Goal: Information Seeking & Learning: Learn about a topic

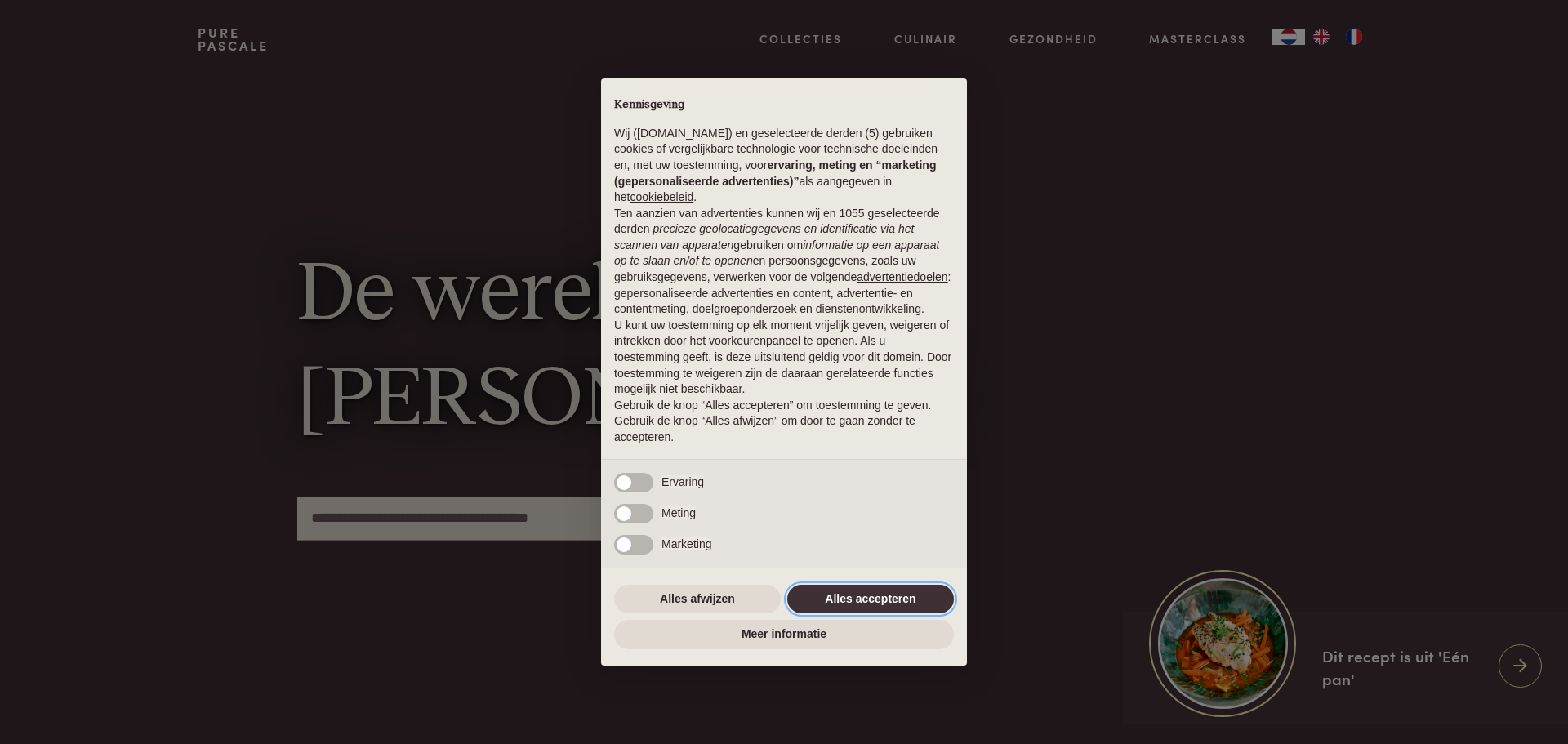
click at [879, 598] on button "Alles accepteren" at bounding box center [871, 599] width 167 height 29
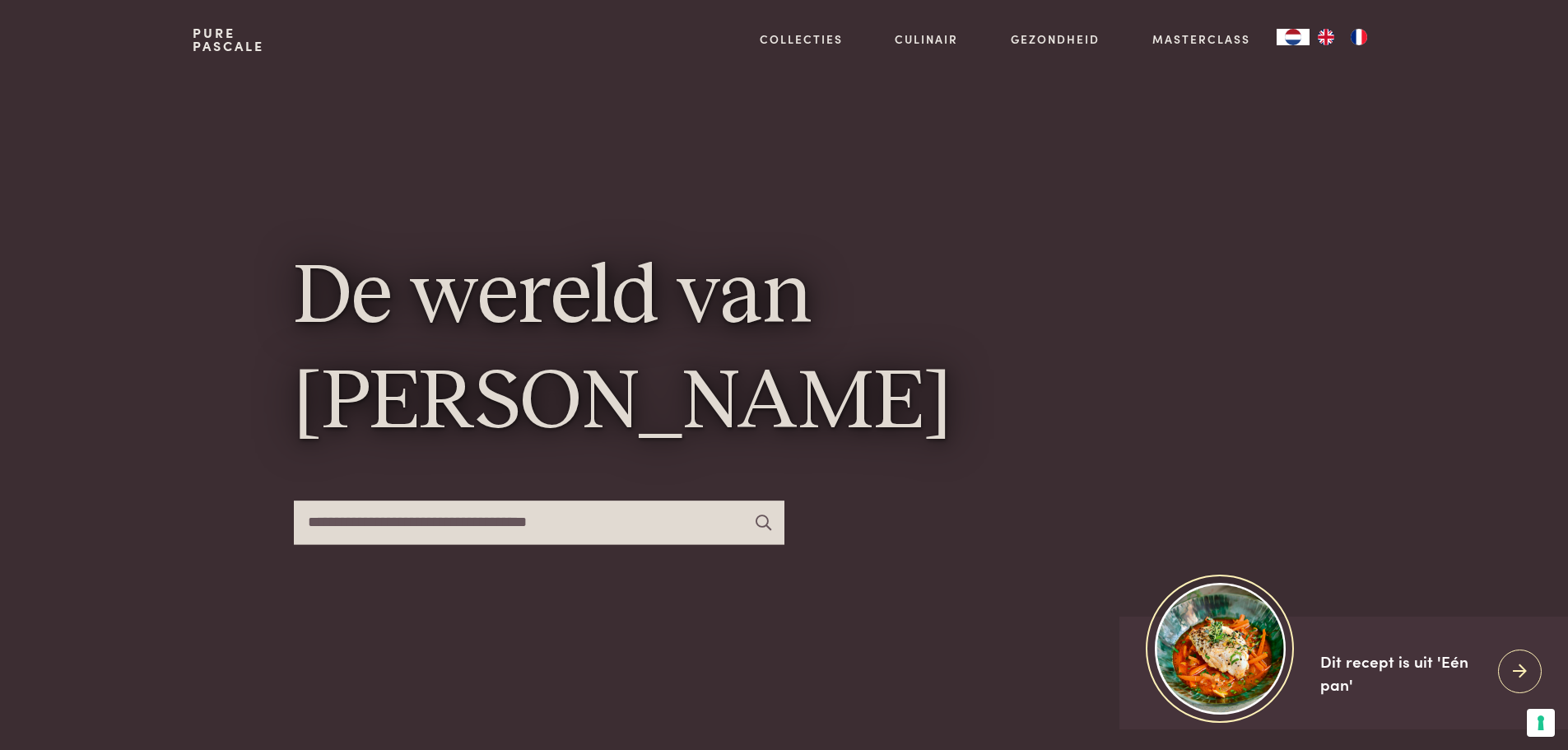
click at [1354, 34] on img "FR" at bounding box center [1358, 37] width 19 height 17
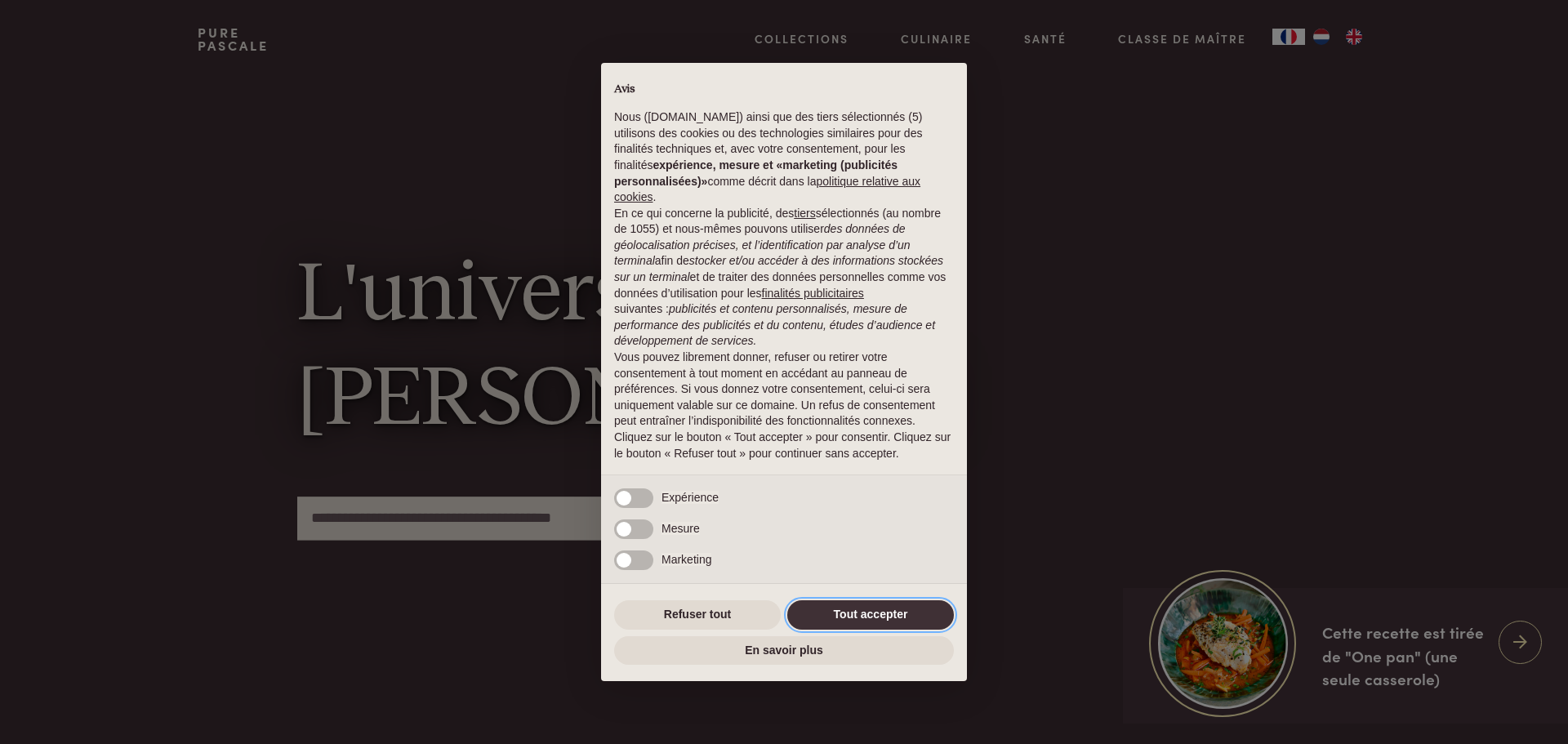
click at [875, 624] on button "Tout accepter" at bounding box center [871, 614] width 167 height 29
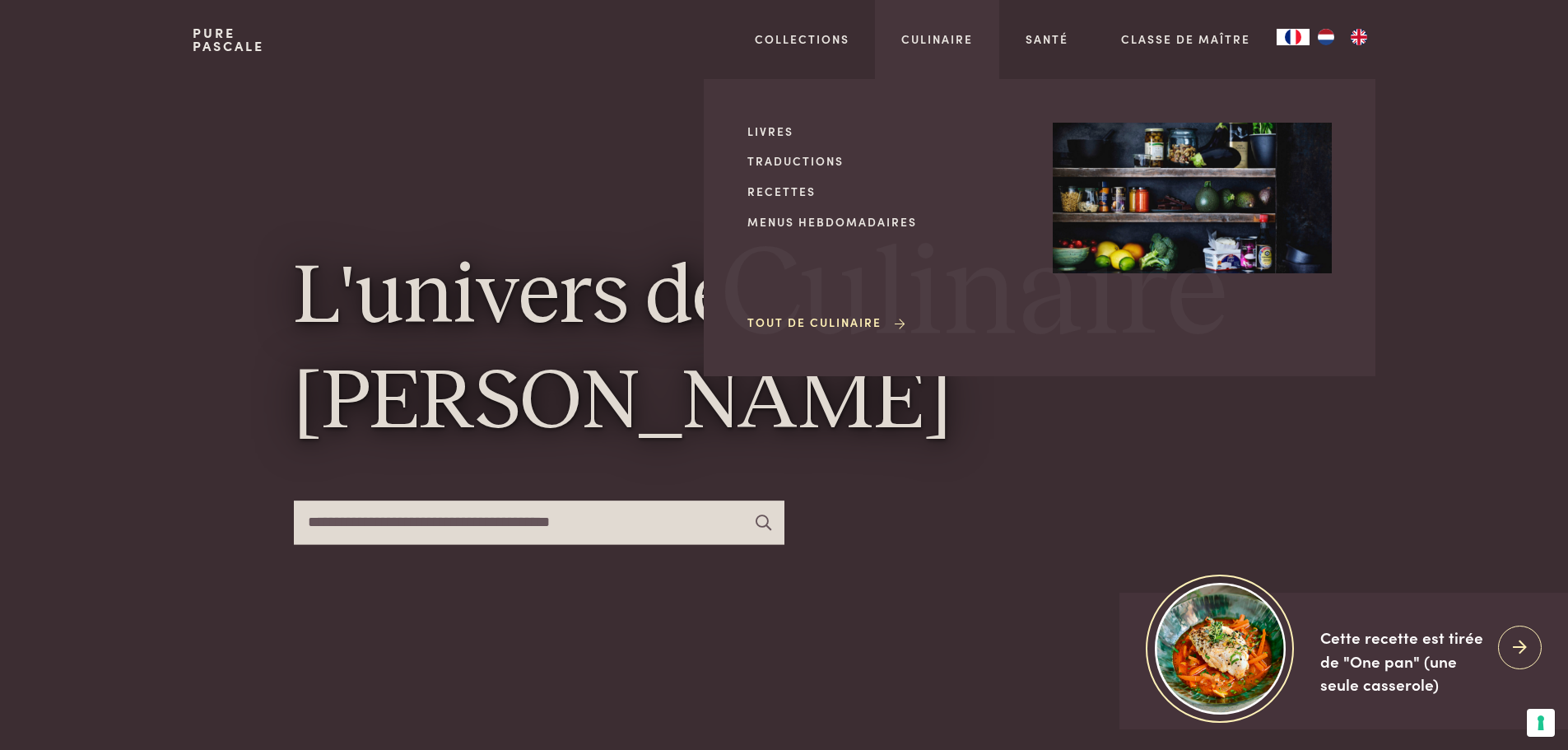
click at [774, 180] on div "Livres Traductions Recettes Menus hebdomadaires Tout de Culinaire" at bounding box center [887, 228] width 279 height 210
click at [773, 190] on link "Recettes" at bounding box center [887, 191] width 279 height 18
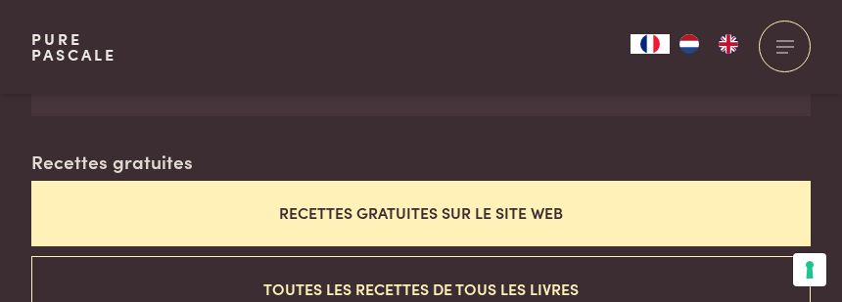
scroll to position [587, 0]
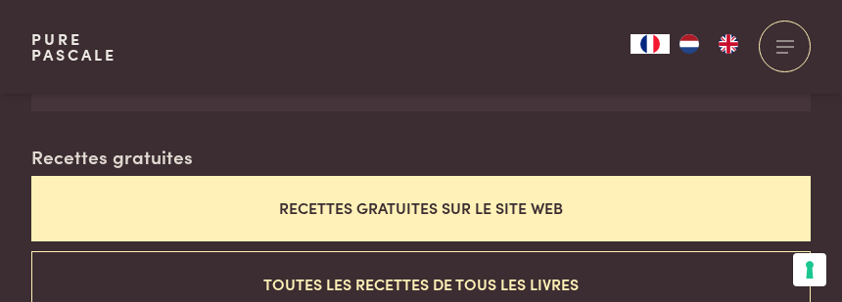
click at [511, 207] on button "Recettes gratuites sur le site web" at bounding box center [420, 209] width 779 height 66
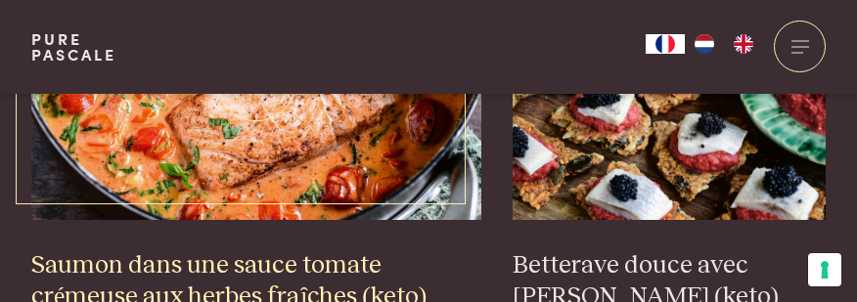
scroll to position [3410, 0]
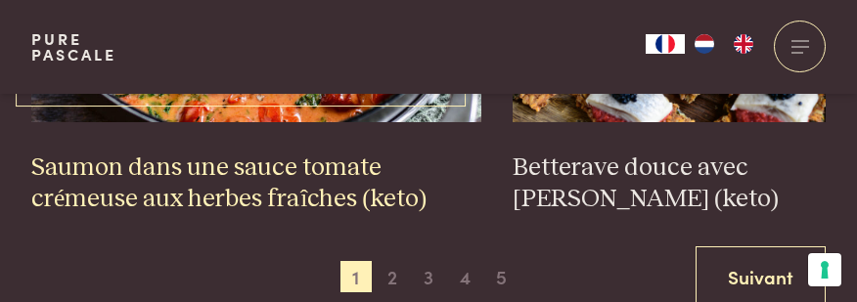
click at [250, 158] on h3 "Saumon dans une sauce tomate crémeuse aux herbes fraîches (keto)" at bounding box center [256, 184] width 451 height 63
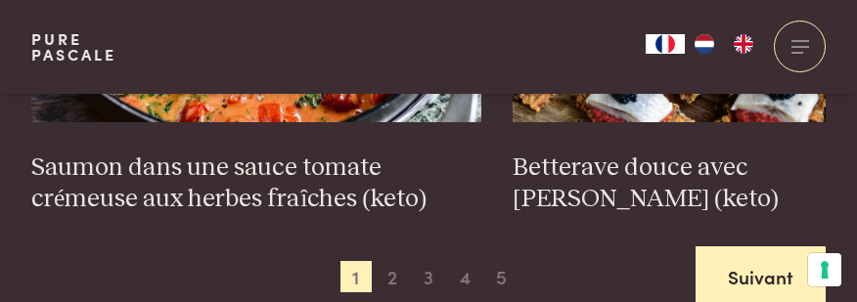
click at [762, 262] on link "Suivant" at bounding box center [761, 278] width 130 height 62
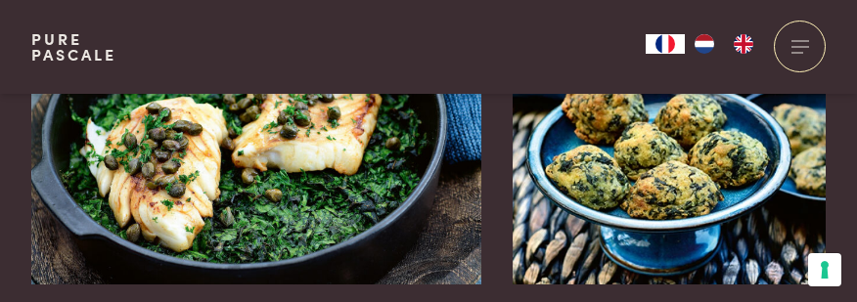
scroll to position [3312, 0]
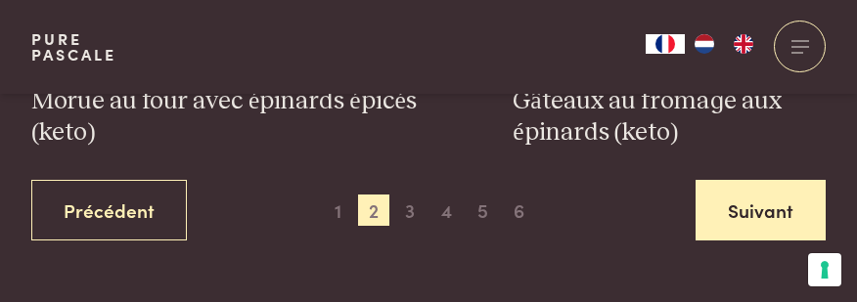
click at [751, 181] on link "Suivant" at bounding box center [761, 211] width 130 height 62
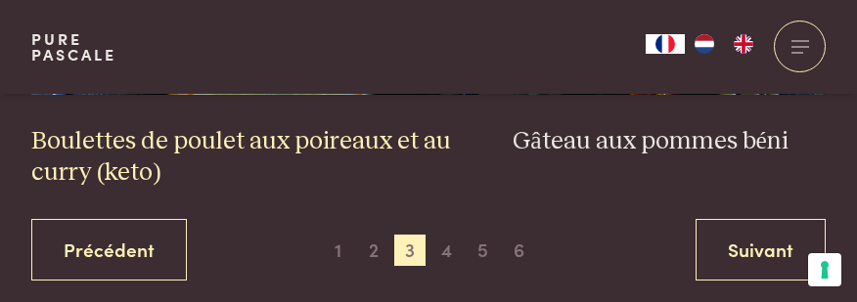
scroll to position [3606, 0]
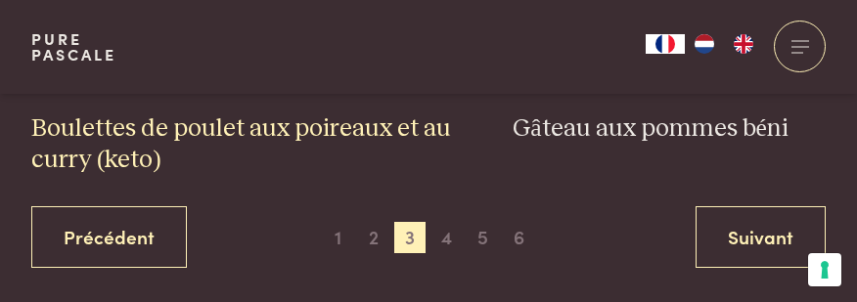
click at [132, 114] on h3 "Boulettes de poulet aux poireaux et au curry (keto)" at bounding box center [256, 145] width 451 height 63
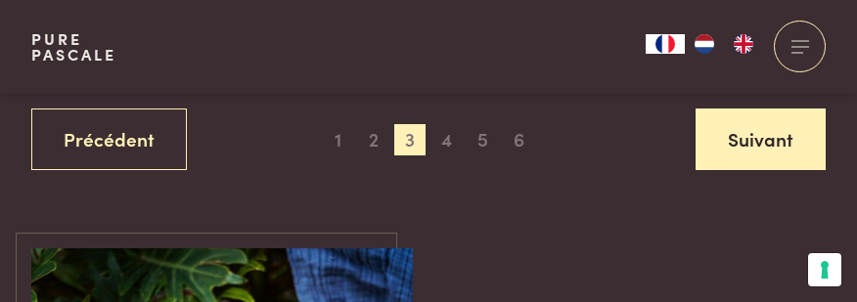
click at [752, 116] on link "Suivant" at bounding box center [761, 140] width 130 height 62
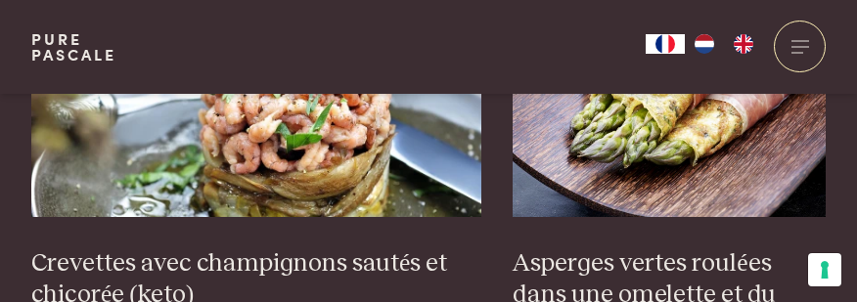
scroll to position [3508, 0]
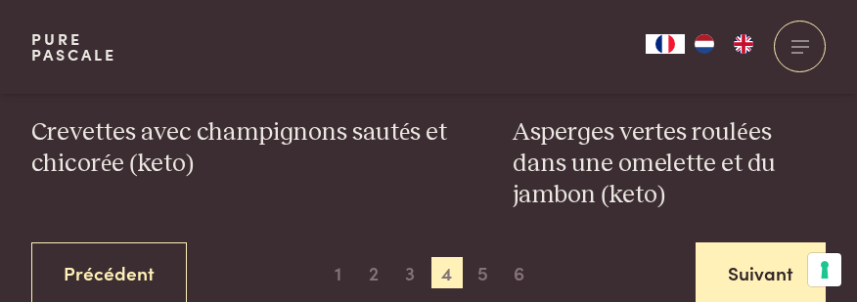
click at [723, 243] on link "Suivant" at bounding box center [761, 274] width 130 height 62
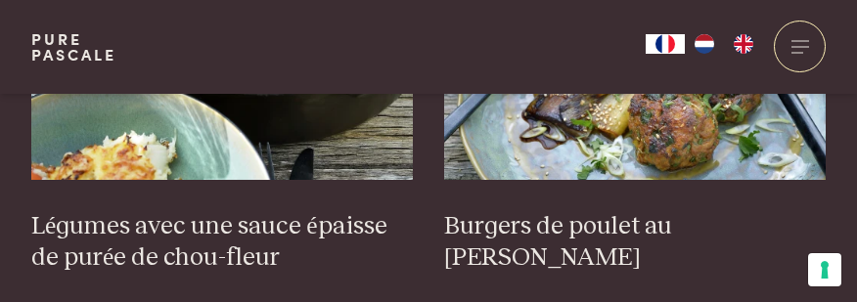
scroll to position [1453, 0]
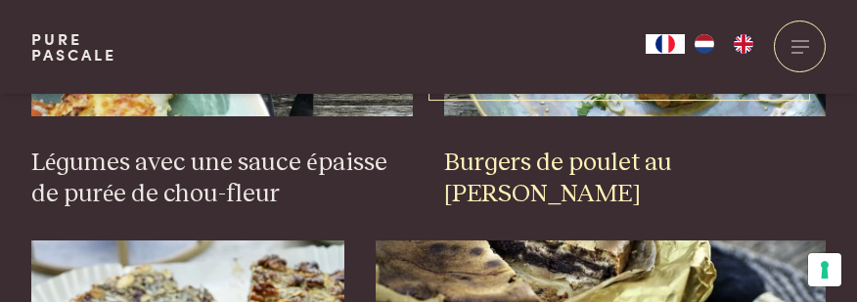
click at [512, 148] on h3 "Burgers de poulet au pak choi" at bounding box center [635, 179] width 382 height 63
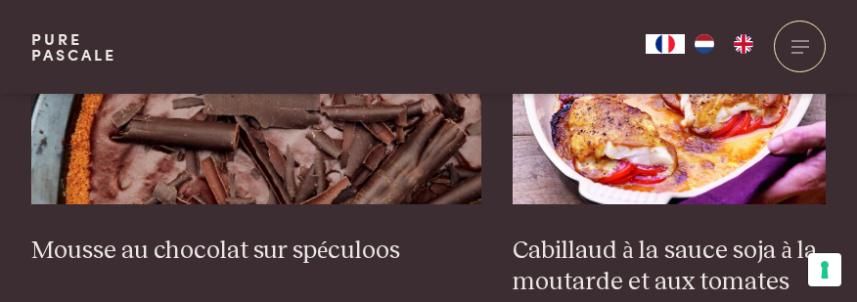
scroll to position [3508, 0]
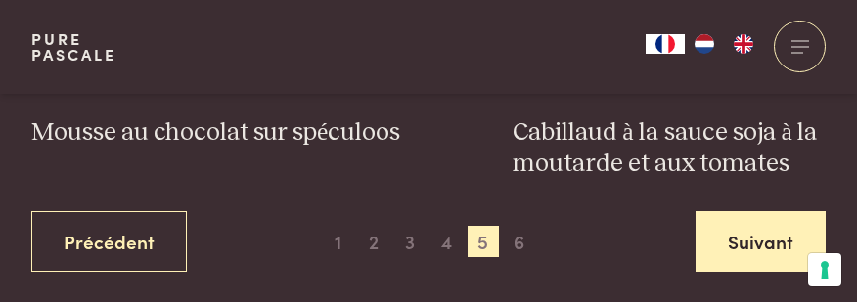
click at [754, 211] on link "Suivant" at bounding box center [761, 242] width 130 height 62
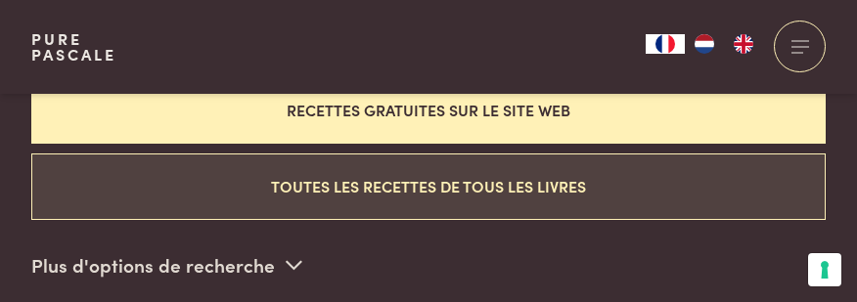
click at [273, 165] on button "Toutes les recettes de tous les livres" at bounding box center [428, 187] width 795 height 66
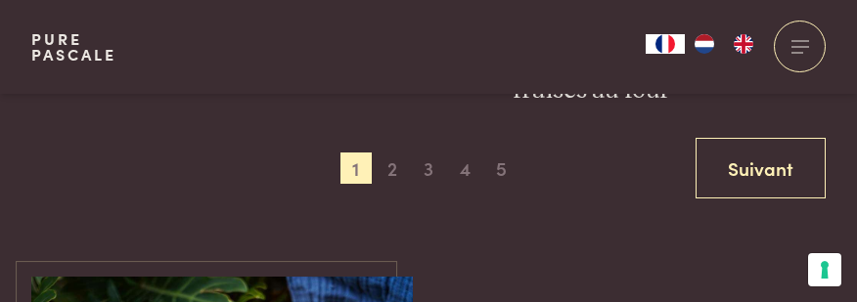
scroll to position [3606, 0]
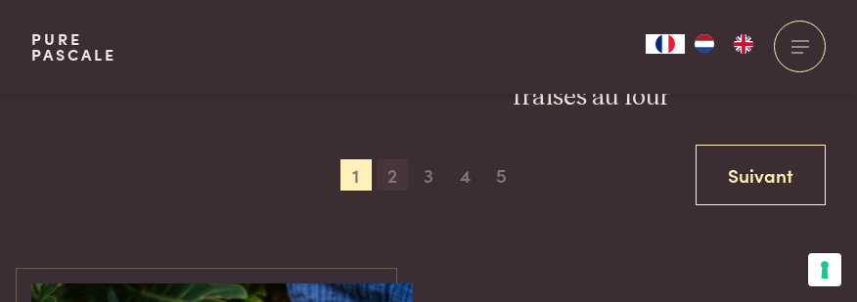
click at [401, 160] on span "2" at bounding box center [392, 175] width 31 height 31
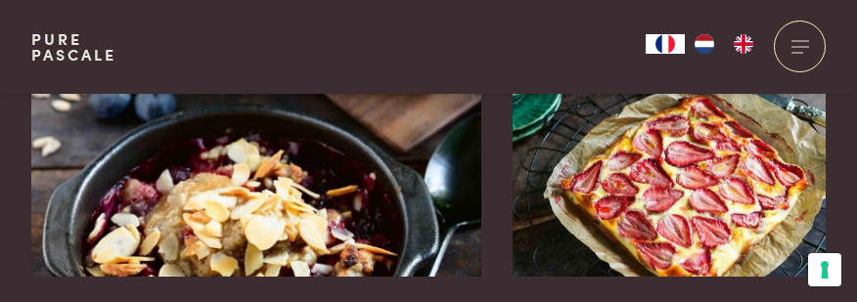
scroll to position [3410, 0]
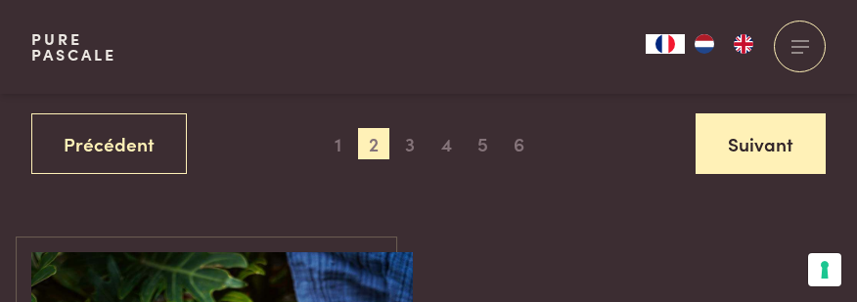
click at [737, 114] on link "Suivant" at bounding box center [761, 145] width 130 height 62
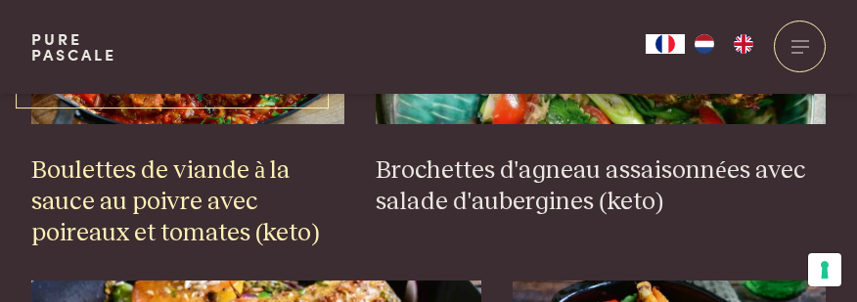
scroll to position [1844, 0]
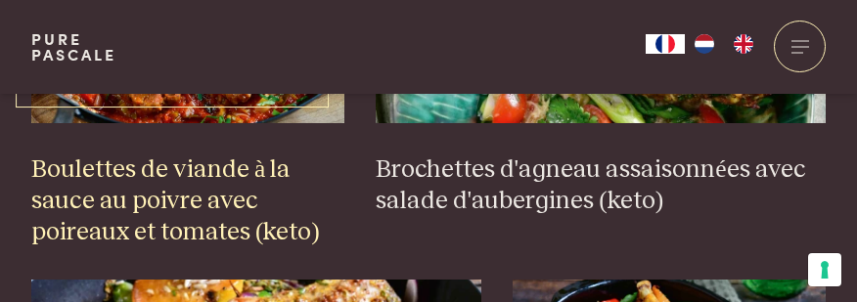
click at [187, 155] on h3 "Boulettes de viande à la sauce au poivre avec poireaux et tomates (keto)" at bounding box center [187, 202] width 313 height 94
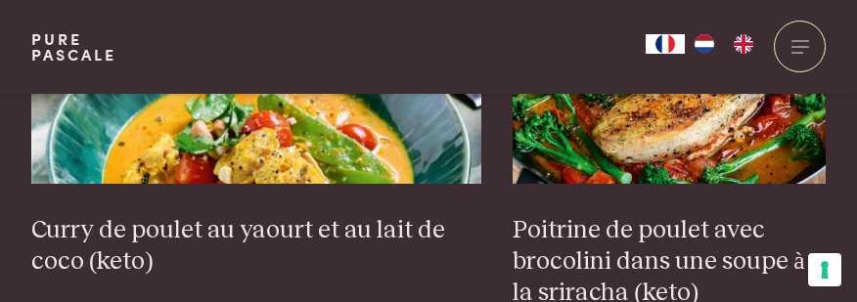
scroll to position [3508, 0]
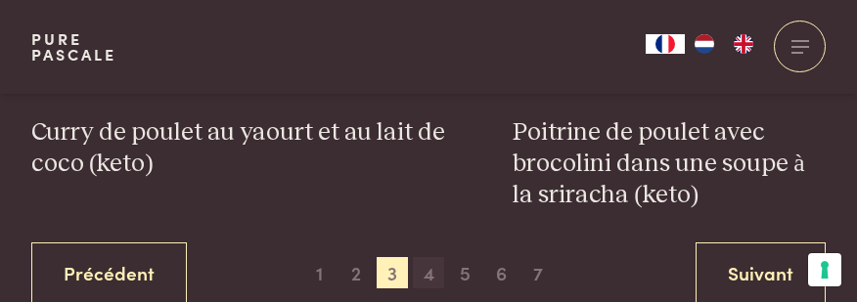
click at [430, 257] on span "4" at bounding box center [428, 272] width 31 height 31
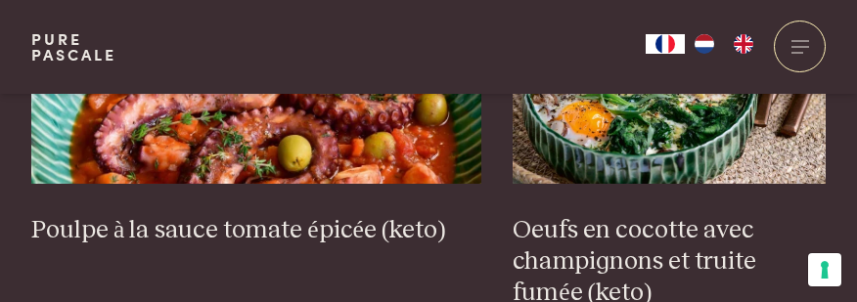
scroll to position [3508, 0]
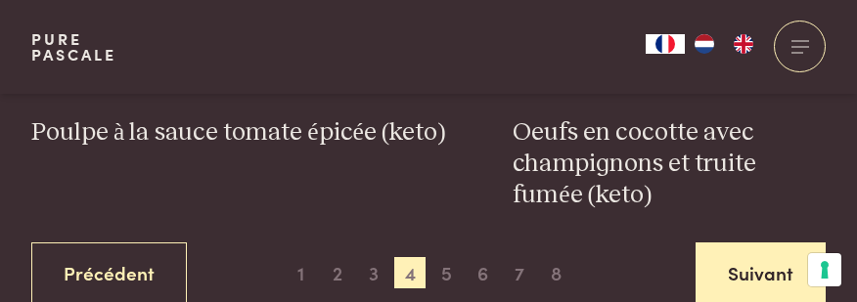
click at [721, 243] on link "Suivant" at bounding box center [761, 274] width 130 height 62
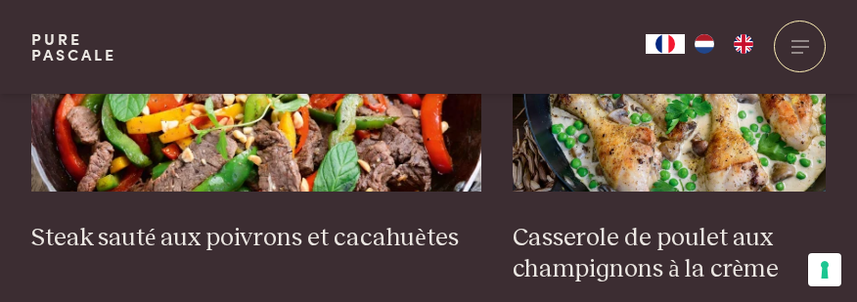
scroll to position [3410, 0]
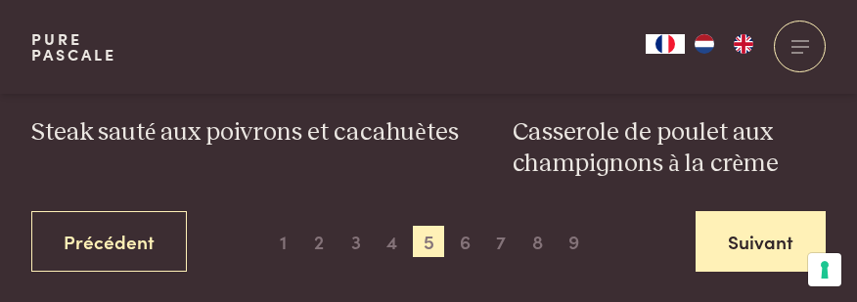
click at [777, 211] on link "Suivant" at bounding box center [761, 242] width 130 height 62
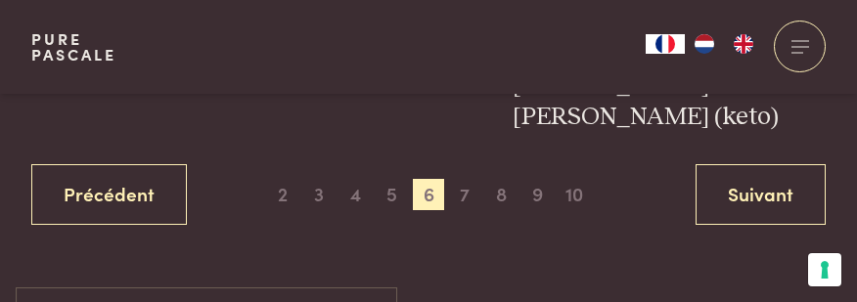
scroll to position [3606, 0]
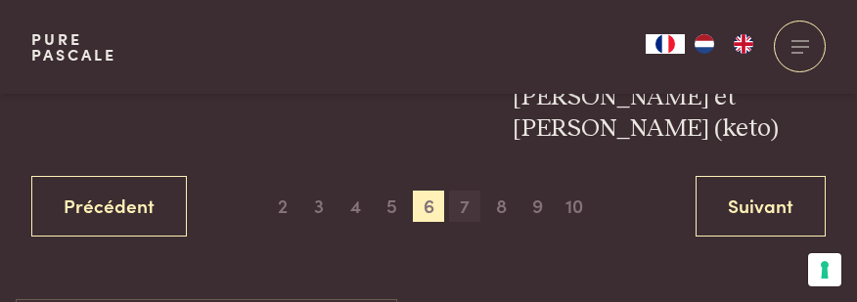
click at [466, 191] on span "7" at bounding box center [464, 206] width 31 height 31
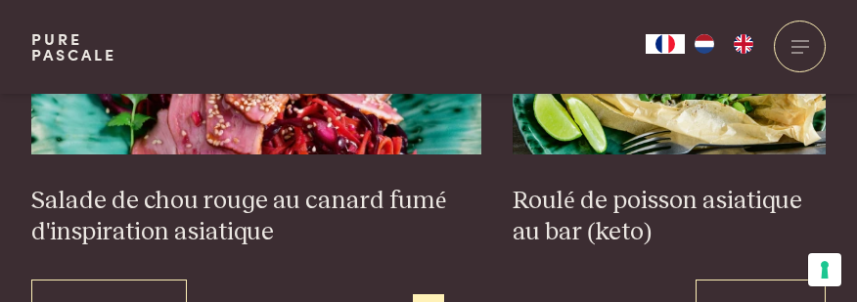
scroll to position [3410, 0]
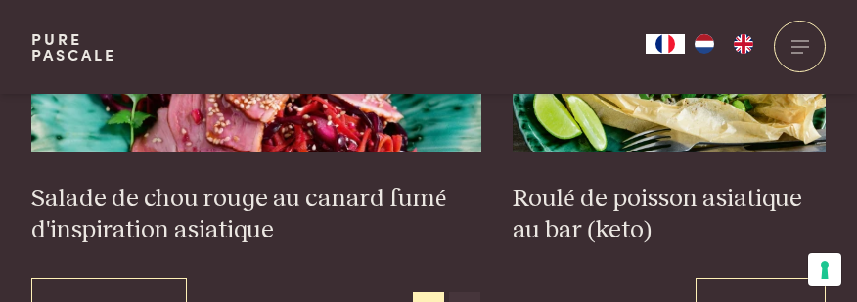
click at [464, 293] on span "8" at bounding box center [464, 308] width 31 height 31
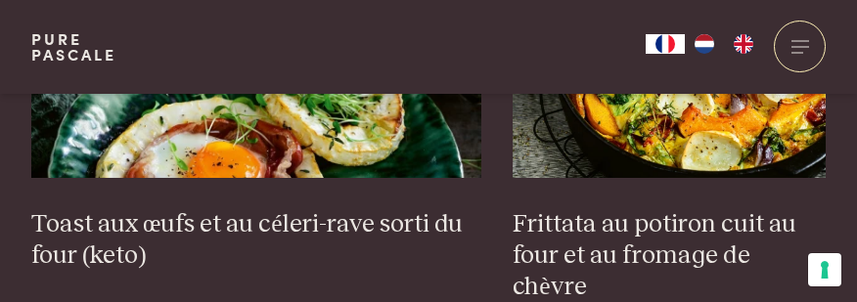
scroll to position [3410, 0]
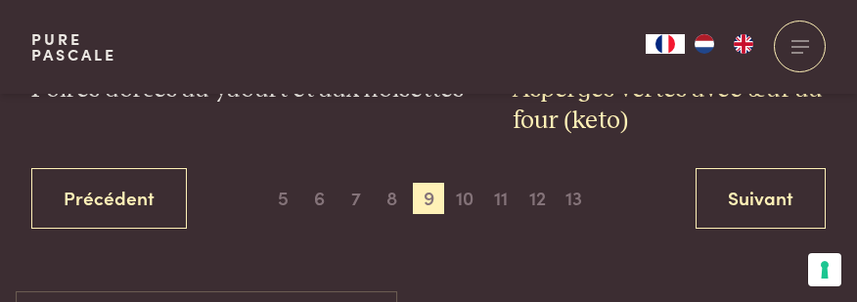
scroll to position [3508, 0]
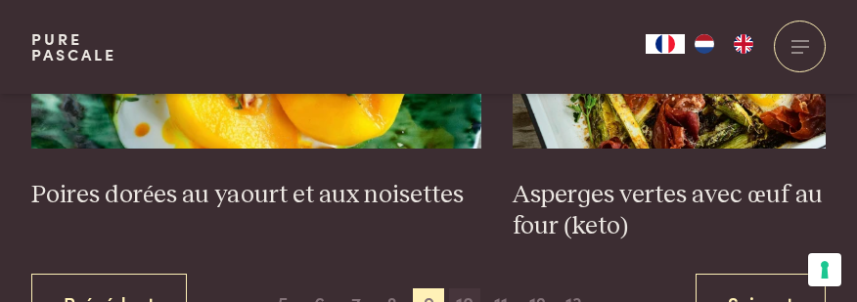
click at [475, 289] on span "10" at bounding box center [464, 304] width 31 height 31
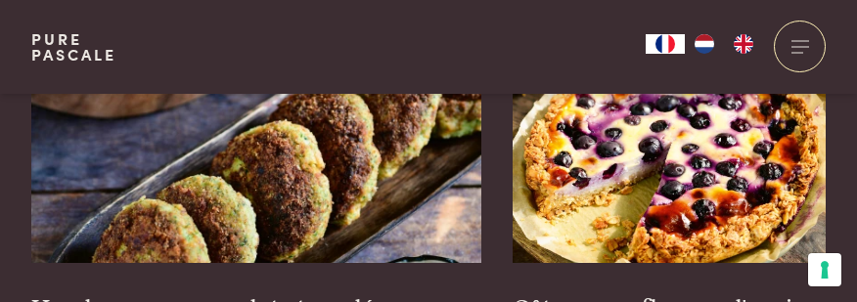
scroll to position [2138, 0]
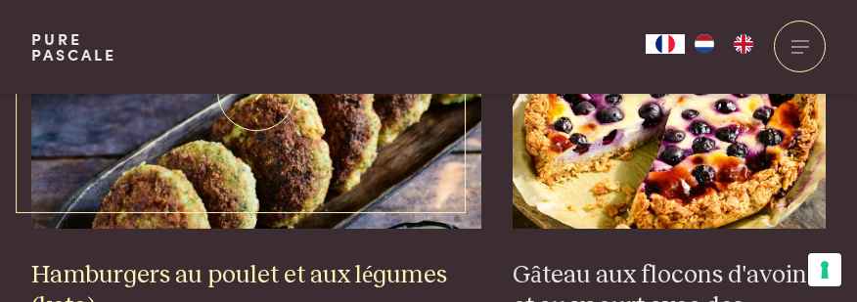
click at [393, 260] on h3 "Hamburgers au poulet et aux légumes (keto)" at bounding box center [256, 291] width 451 height 63
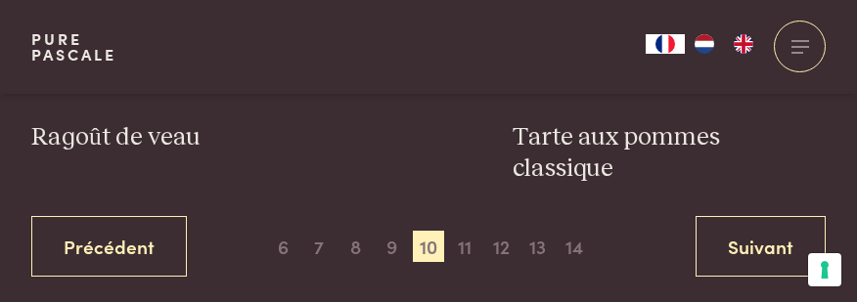
scroll to position [3508, 0]
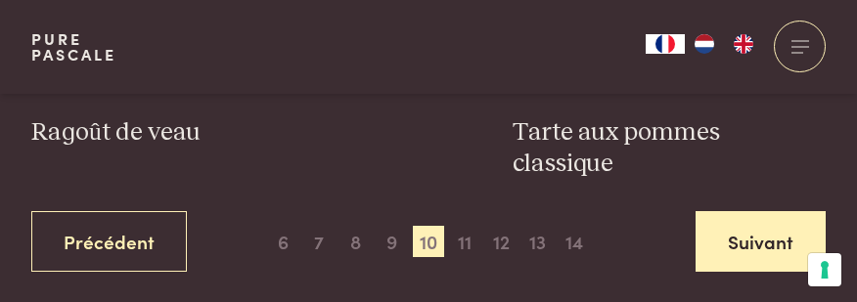
click at [779, 211] on link "Suivant" at bounding box center [761, 242] width 130 height 62
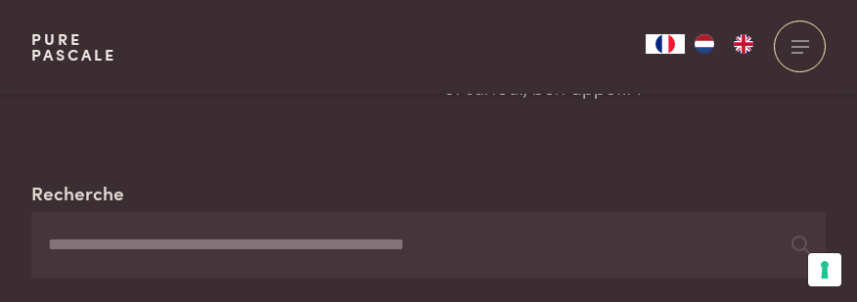
scroll to position [392, 0]
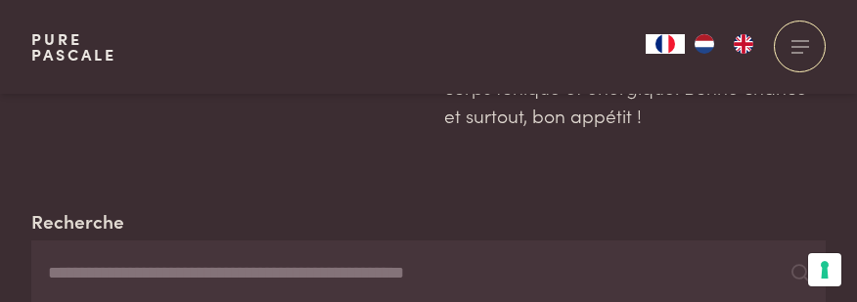
click at [226, 252] on input "Recherche" at bounding box center [428, 274] width 795 height 67
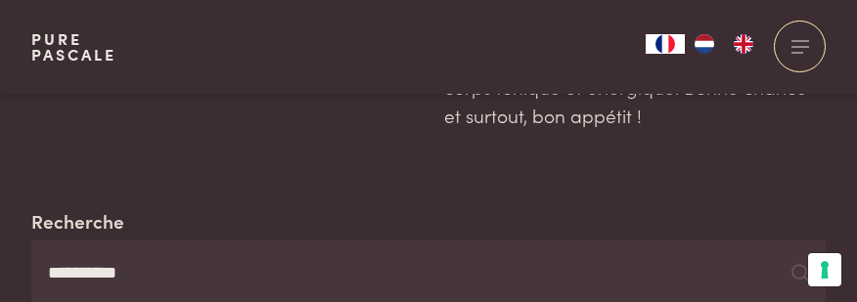
type input "**********"
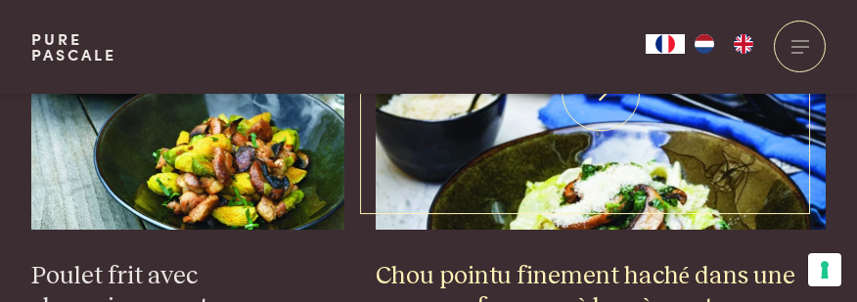
scroll to position [3034, 0]
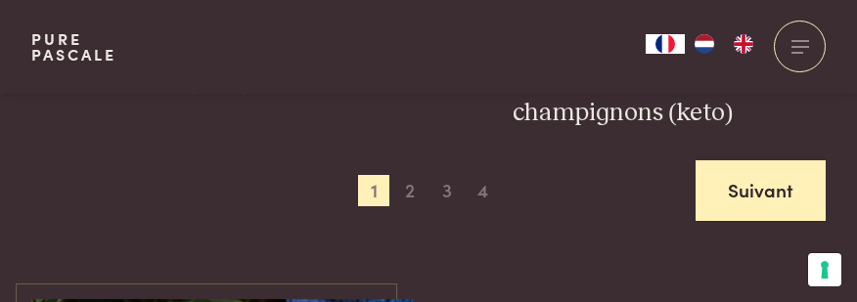
click at [792, 161] on link "Suivant" at bounding box center [761, 192] width 130 height 62
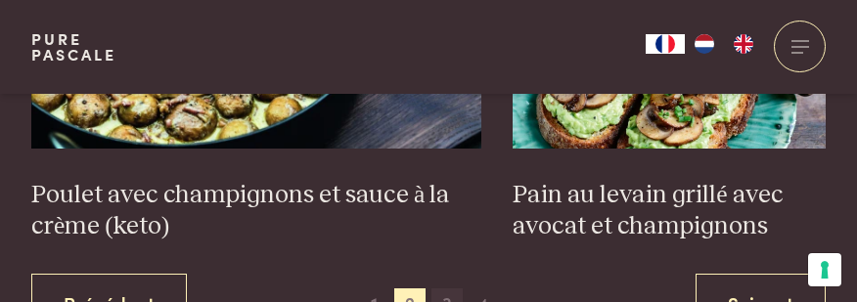
click at [440, 289] on span "3" at bounding box center [447, 304] width 31 height 31
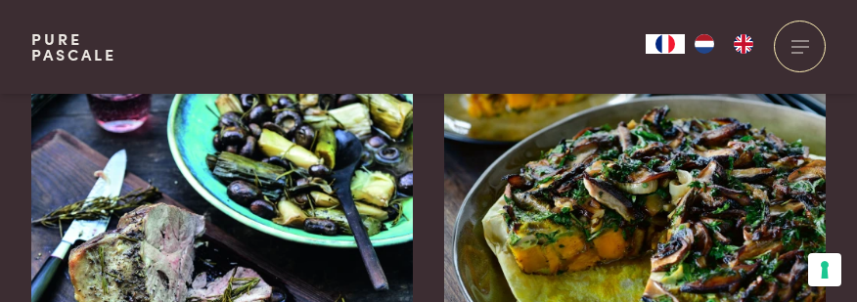
scroll to position [1257, 0]
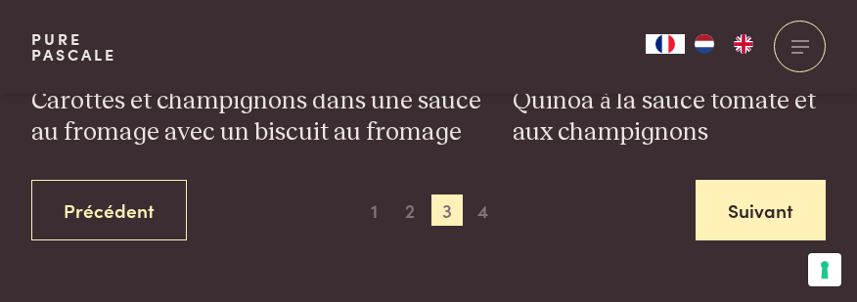
click at [749, 180] on link "Suivant" at bounding box center [761, 211] width 130 height 62
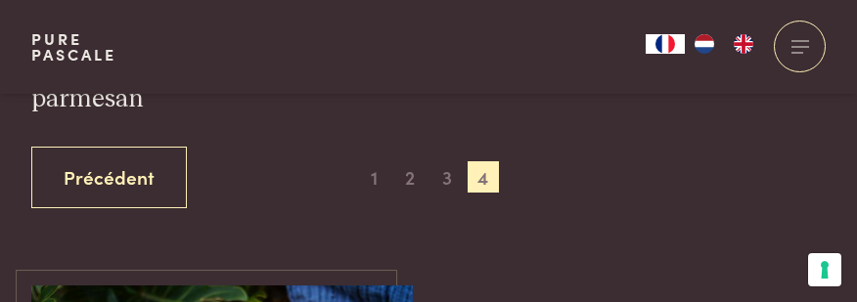
scroll to position [3312, 0]
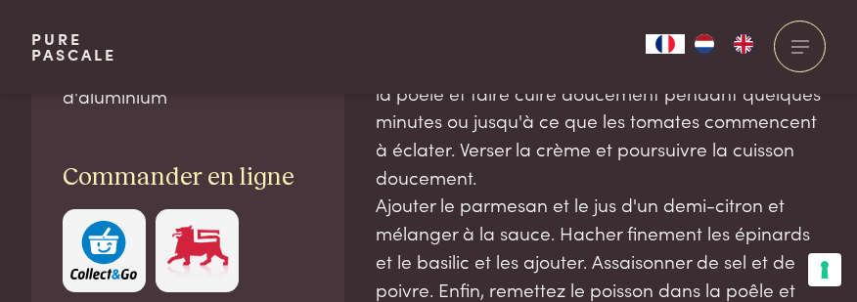
scroll to position [1566, 0]
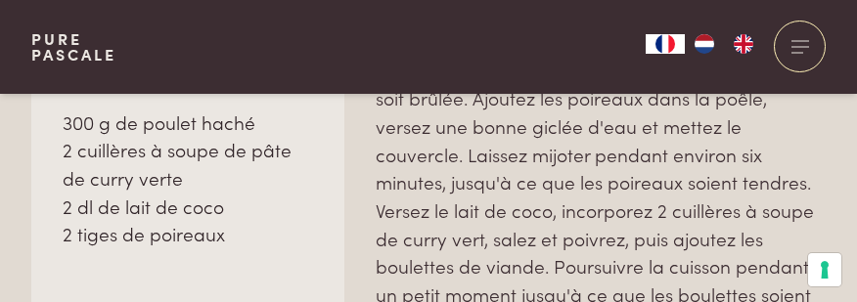
scroll to position [1468, 0]
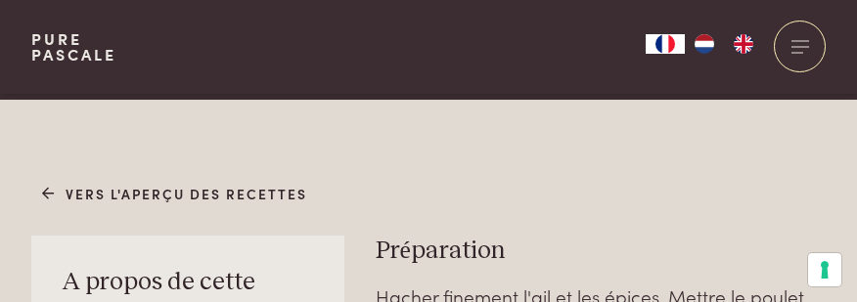
scroll to position [979, 0]
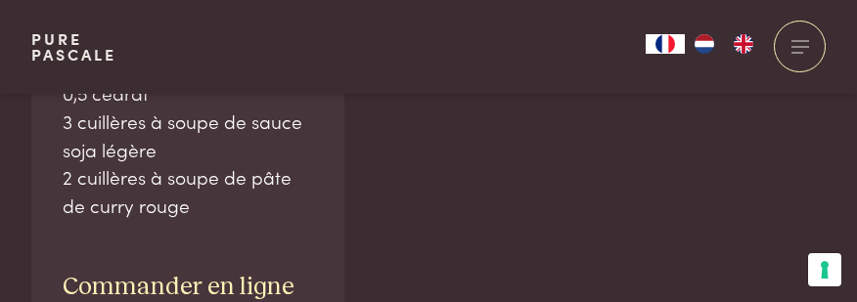
scroll to position [1468, 0]
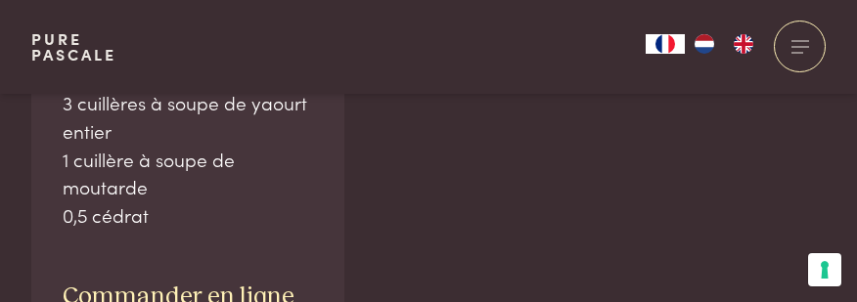
scroll to position [1468, 0]
